Goal: Task Accomplishment & Management: Use online tool/utility

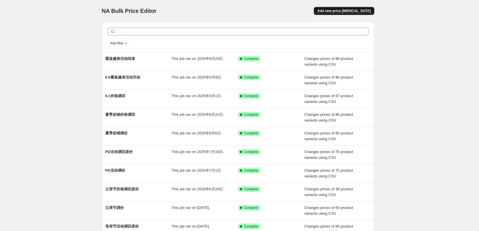
click at [350, 11] on span "Add new price [MEDICAL_DATA]" at bounding box center [343, 11] width 53 height 5
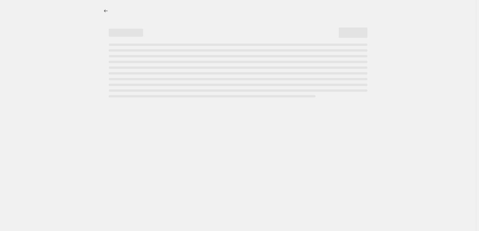
select select "percentage"
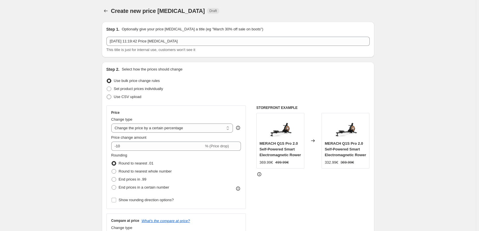
click at [135, 99] on span "Use CSV upload" at bounding box center [128, 97] width 28 height 6
click at [107, 95] on input "Use CSV upload" at bounding box center [107, 95] width 0 height 0
radio input "true"
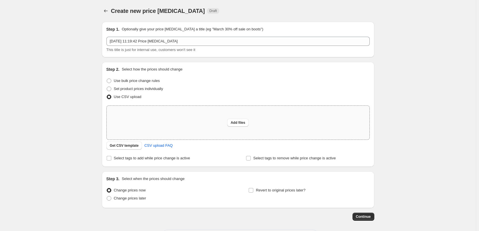
scroll to position [25, 0]
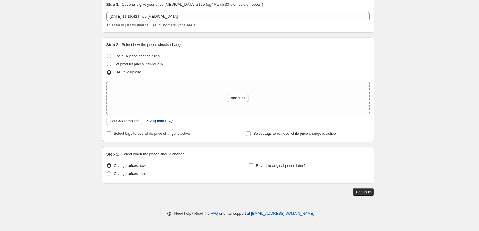
click at [167, 123] on span "CSV upload FAQ" at bounding box center [158, 121] width 28 height 6
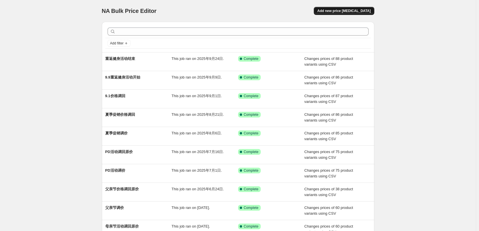
click at [363, 11] on span "Add new price [MEDICAL_DATA]" at bounding box center [343, 11] width 53 height 5
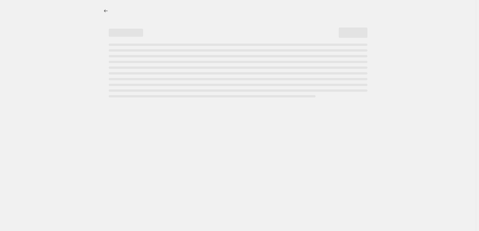
select select "percentage"
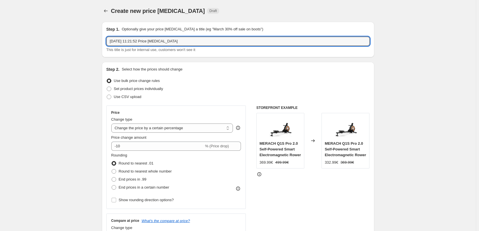
drag, startPoint x: 197, startPoint y: 43, endPoint x: 100, endPoint y: 42, distance: 97.3
type input "10月万圣节活动开始"
click at [125, 99] on span "Use CSV upload" at bounding box center [128, 97] width 28 height 6
click at [107, 95] on input "Use CSV upload" at bounding box center [107, 95] width 0 height 0
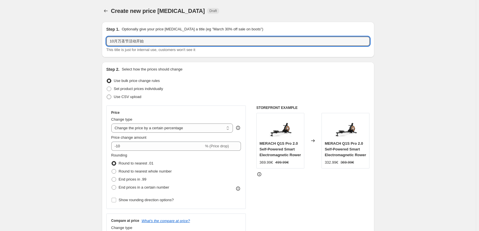
radio input "true"
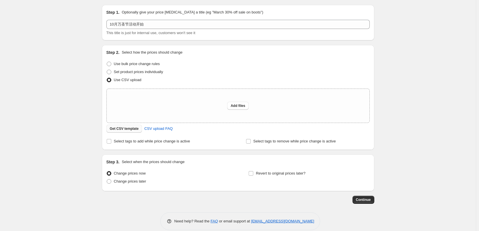
scroll to position [25, 0]
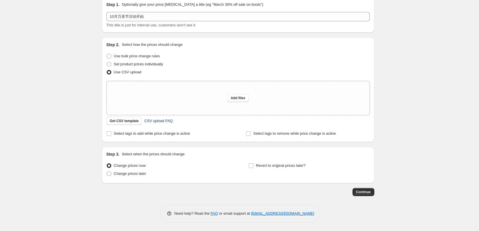
click at [166, 122] on span "CSV upload FAQ" at bounding box center [158, 121] width 28 height 6
click at [130, 120] on span "Get CSV template" at bounding box center [124, 121] width 29 height 5
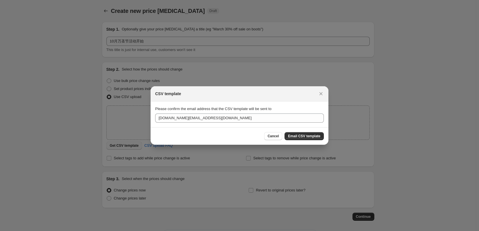
scroll to position [0, 0]
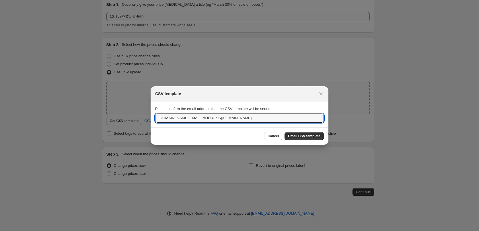
drag, startPoint x: 169, startPoint y: 119, endPoint x: 142, endPoint y: 119, distance: 27.0
click at [142, 231] on div "CSV template Please confirm the email address that the CSV template will be sen…" at bounding box center [239, 231] width 479 height 0
type input "[EMAIL_ADDRESS][DOMAIN_NAME]"
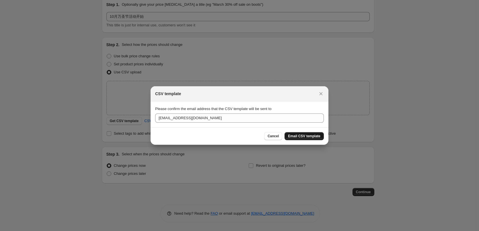
click at [314, 137] on span "Email CSV template" at bounding box center [304, 136] width 32 height 5
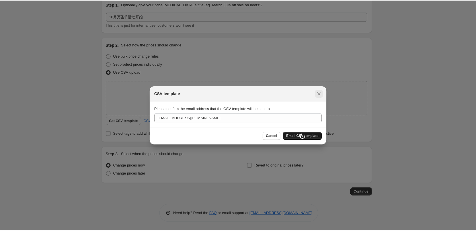
scroll to position [25, 0]
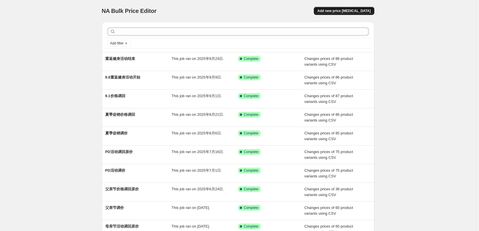
click at [358, 13] on button "Add new price [MEDICAL_DATA]" at bounding box center [344, 11] width 60 height 8
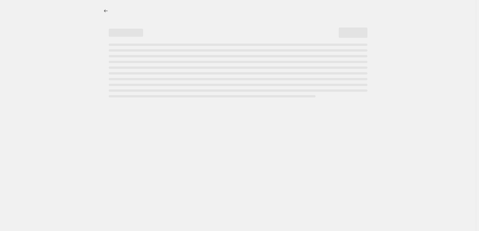
select select "percentage"
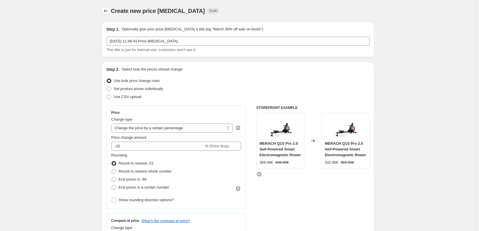
click at [107, 11] on icon "Price change jobs" at bounding box center [106, 11] width 6 height 6
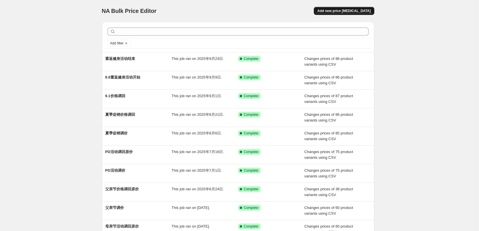
click at [343, 11] on span "Add new price [MEDICAL_DATA]" at bounding box center [343, 11] width 53 height 5
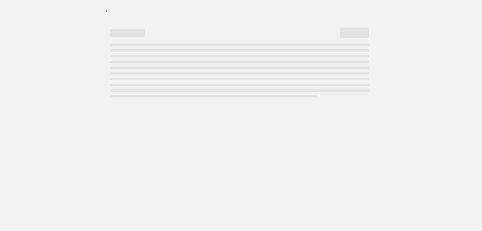
select select "percentage"
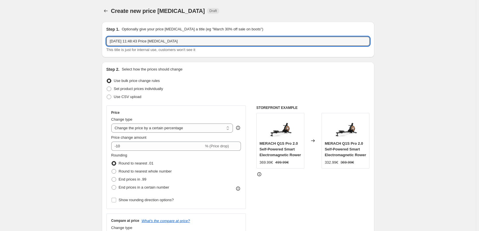
drag, startPoint x: 196, startPoint y: 41, endPoint x: 106, endPoint y: 46, distance: 90.5
click at [106, 46] on div "Step 1. Optionally give your price change job a title (eg "March 30% off sale o…" at bounding box center [238, 40] width 273 height 36
click at [137, 40] on input "10月万圣节活动开始价格调整" at bounding box center [237, 41] width 263 height 9
type input "10月万圣节活动开始价格调整"
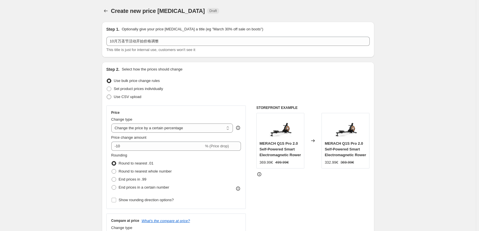
click at [130, 98] on span "Use CSV upload" at bounding box center [128, 97] width 28 height 4
click at [107, 95] on input "Use CSV upload" at bounding box center [107, 95] width 0 height 0
radio input "true"
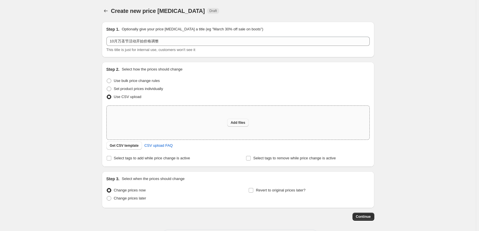
click at [240, 122] on span "Add files" at bounding box center [238, 123] width 15 height 5
type input "C:\fakepath\csv_template_user_55873.csv"
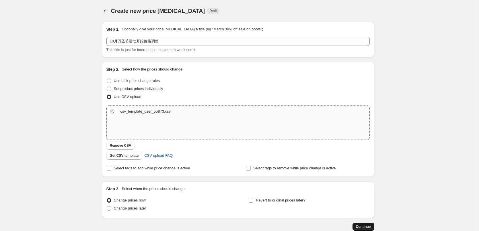
click at [368, 228] on span "Continue" at bounding box center [363, 227] width 15 height 5
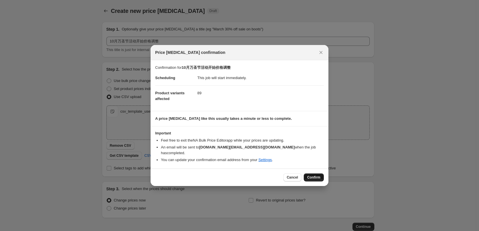
click at [314, 176] on span "Confirm" at bounding box center [313, 177] width 13 height 5
